Goal: Task Accomplishment & Management: Use online tool/utility

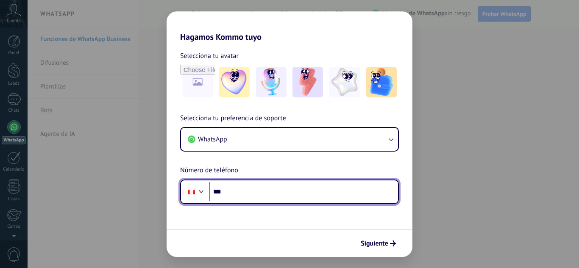
click at [243, 198] on input "***" at bounding box center [303, 191] width 189 height 19
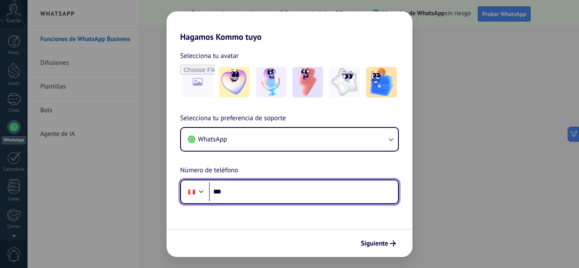
click at [245, 198] on input "***" at bounding box center [303, 191] width 189 height 19
type input "**********"
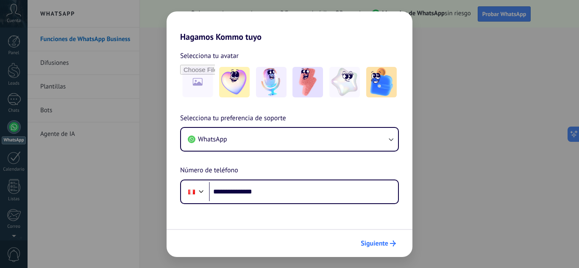
click at [375, 247] on span "Siguiente" at bounding box center [375, 244] width 28 height 6
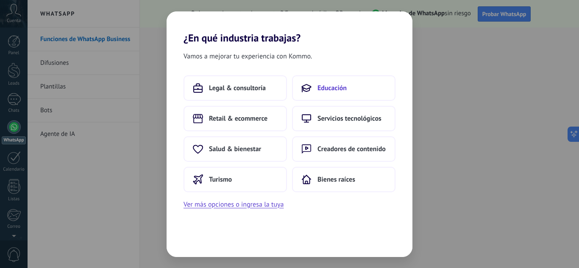
click at [338, 94] on button "Educación" at bounding box center [343, 87] width 103 height 25
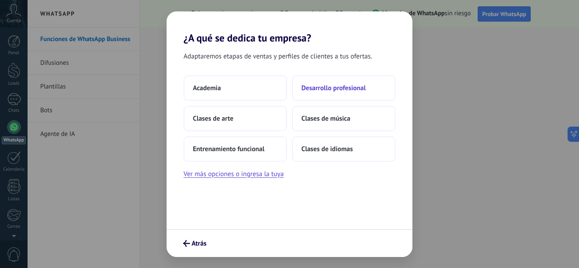
click at [330, 90] on span "Desarrollo profesional" at bounding box center [333, 88] width 64 height 8
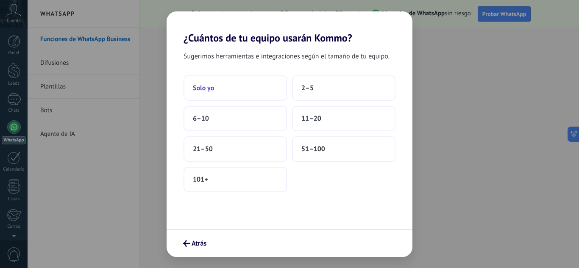
click at [240, 89] on button "Solo yo" at bounding box center [234, 87] width 103 height 25
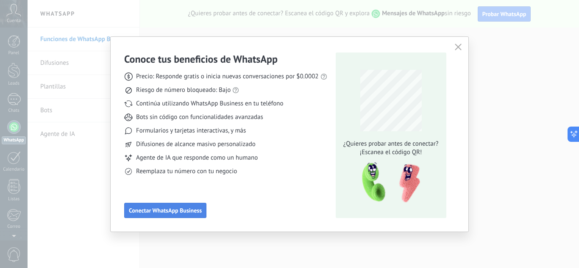
click at [189, 212] on span "Conectar WhatsApp Business" at bounding box center [165, 211] width 73 height 6
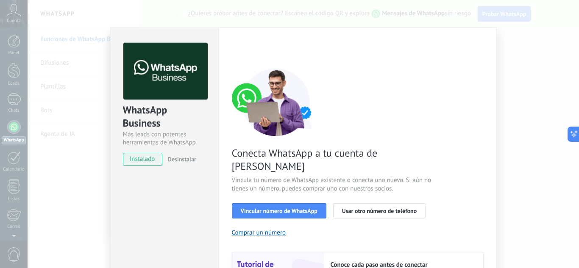
scroll to position [42, 0]
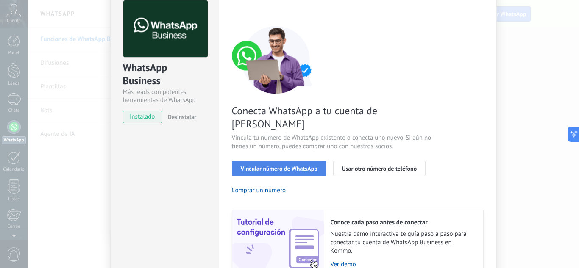
click at [296, 166] on span "Vincular número de WhatsApp" at bounding box center [279, 169] width 77 height 6
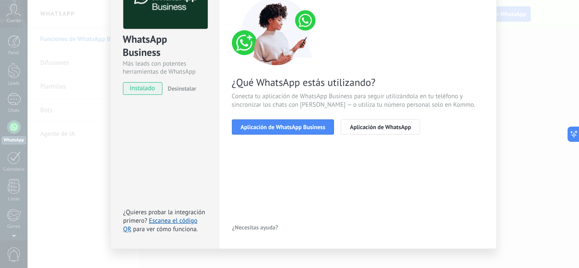
scroll to position [83, 0]
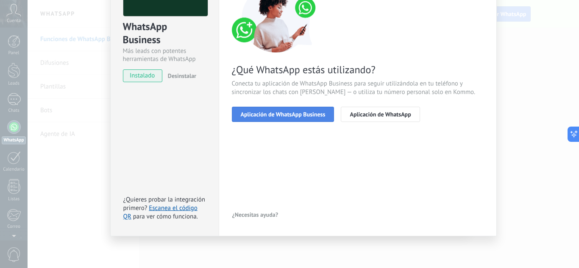
click at [301, 109] on button "Aplicación de WhatsApp Business" at bounding box center [283, 114] width 103 height 15
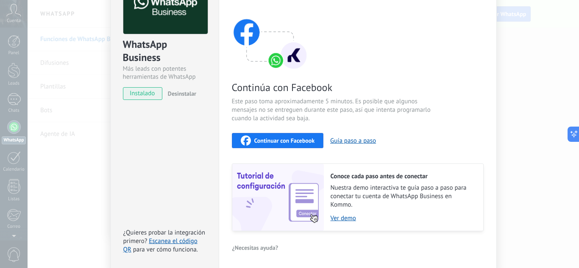
scroll to position [85, 0]
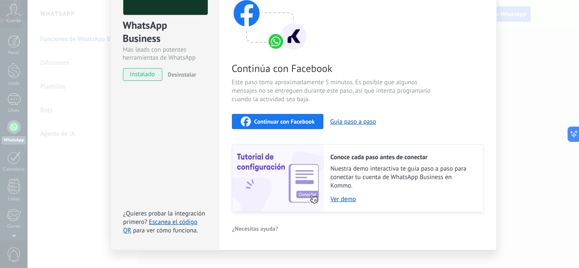
click at [291, 125] on span "Continuar con Facebook" at bounding box center [284, 122] width 61 height 6
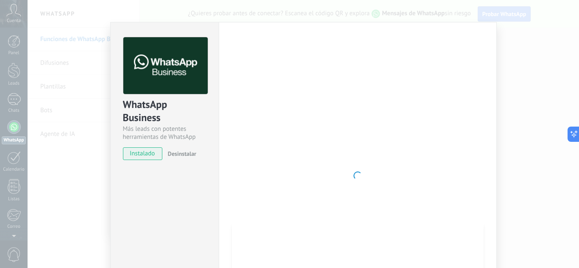
scroll to position [0, 0]
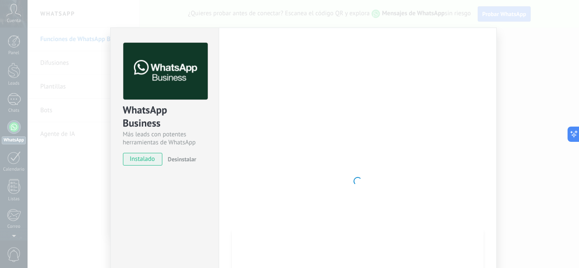
click at [149, 159] on span "instalado" at bounding box center [142, 159] width 39 height 13
click at [511, 46] on div "WhatsApp Business Más leads con potentes herramientas de WhatsApp instalado Des…" at bounding box center [303, 134] width 551 height 268
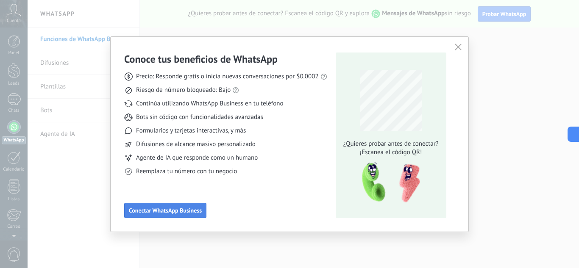
click at [183, 214] on span "Conectar WhatsApp Business" at bounding box center [165, 211] width 73 height 6
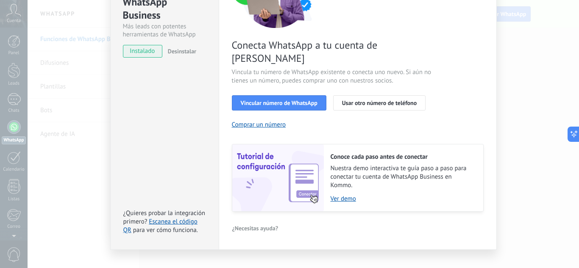
scroll to position [66, 0]
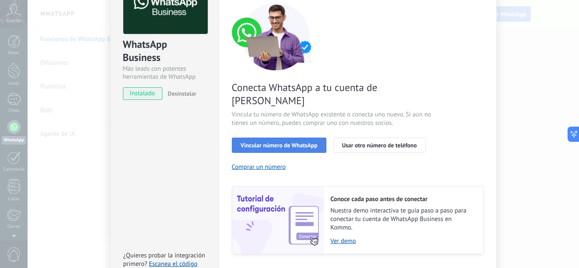
click at [294, 142] on span "Vincular número de WhatsApp" at bounding box center [279, 145] width 77 height 6
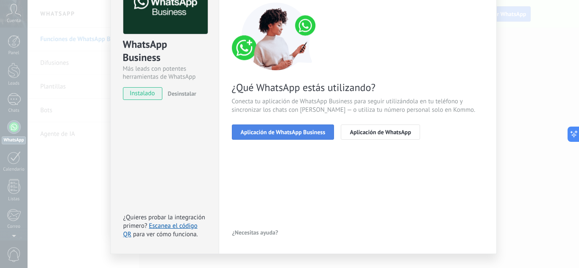
click at [301, 134] on span "Aplicación de WhatsApp Business" at bounding box center [283, 132] width 85 height 6
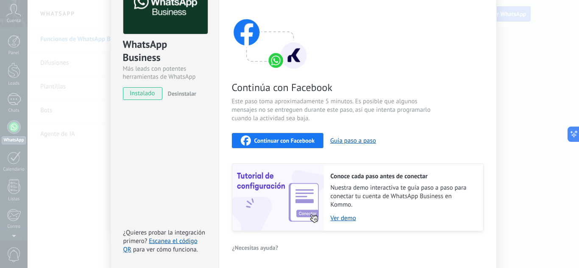
click at [292, 138] on span "Continuar con Facebook" at bounding box center [284, 141] width 61 height 6
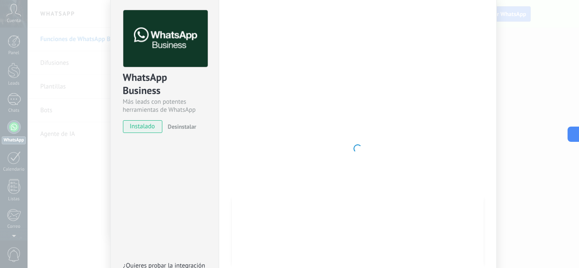
scroll to position [0, 0]
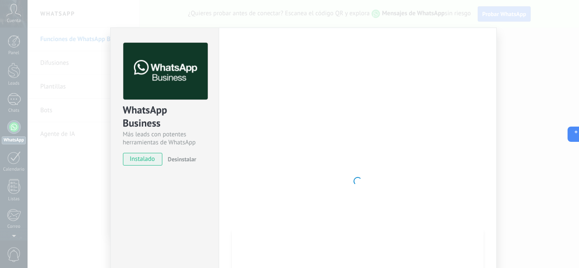
click at [533, 95] on div "WhatsApp Business Más leads con potentes herramientas de WhatsApp instalado Des…" at bounding box center [303, 134] width 551 height 268
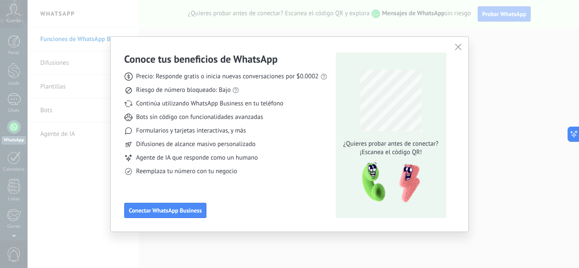
click at [456, 45] on icon "button" at bounding box center [458, 47] width 7 height 7
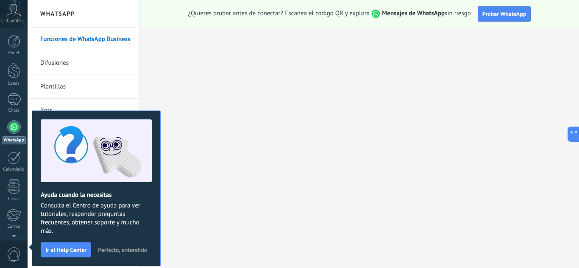
click at [16, 123] on div at bounding box center [14, 127] width 14 height 14
click at [118, 250] on span "Perfecto, entendido" at bounding box center [122, 250] width 49 height 6
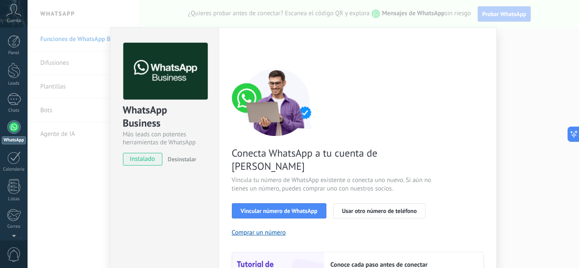
click at [552, 59] on div "WhatsApp Business Más leads con potentes herramientas de WhatsApp instalado Des…" at bounding box center [303, 134] width 551 height 268
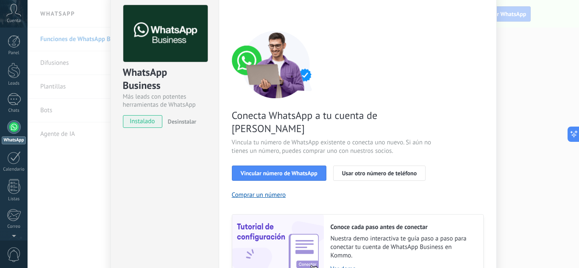
scroll to position [108, 0]
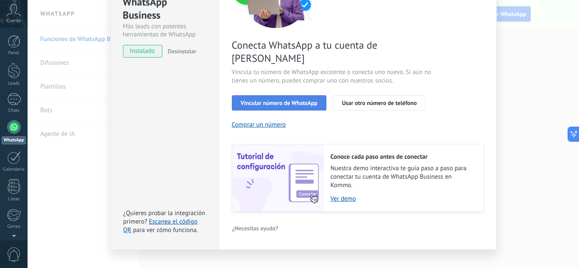
click at [290, 95] on button "Vincular número de WhatsApp" at bounding box center [279, 102] width 94 height 15
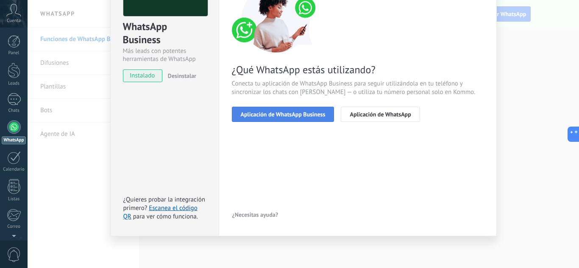
click at [285, 108] on button "Aplicación de WhatsApp Business" at bounding box center [283, 114] width 103 height 15
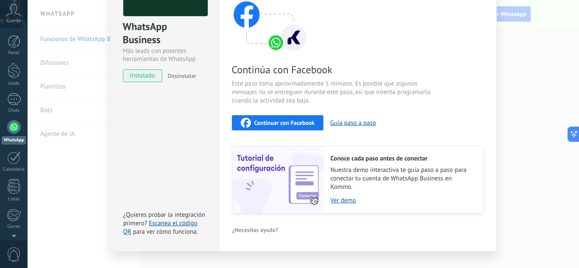
click at [301, 121] on span "Continuar con Facebook" at bounding box center [284, 123] width 61 height 6
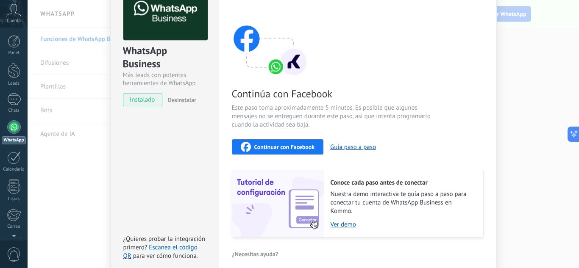
scroll to position [0, 0]
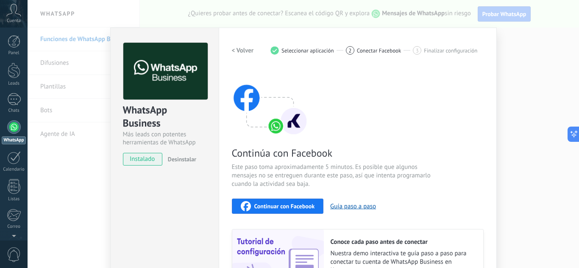
click at [243, 50] on h2 "< Volver" at bounding box center [243, 51] width 22 height 8
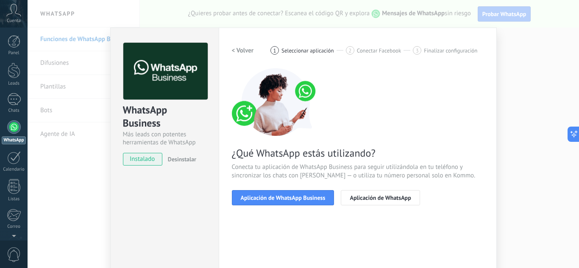
click at [244, 50] on h2 "< Volver" at bounding box center [243, 51] width 22 height 8
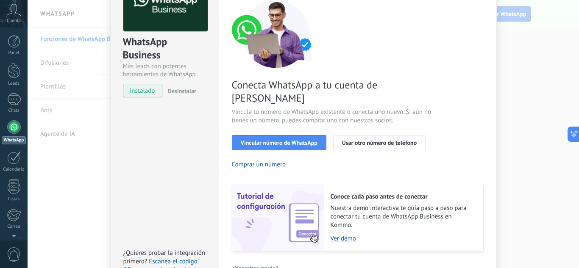
scroll to position [85, 0]
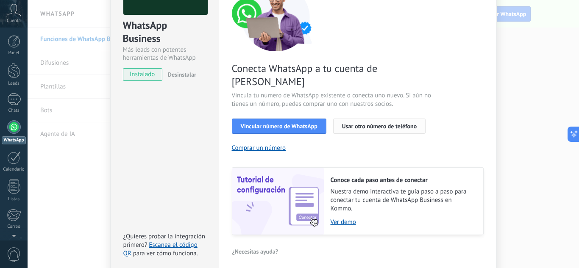
click at [390, 123] on span "Usar otro número de teléfono" at bounding box center [379, 126] width 75 height 6
click at [525, 32] on div "WhatsApp Business Más leads con potentes herramientas de WhatsApp instalado Des…" at bounding box center [303, 134] width 551 height 268
